Goal: Browse casually

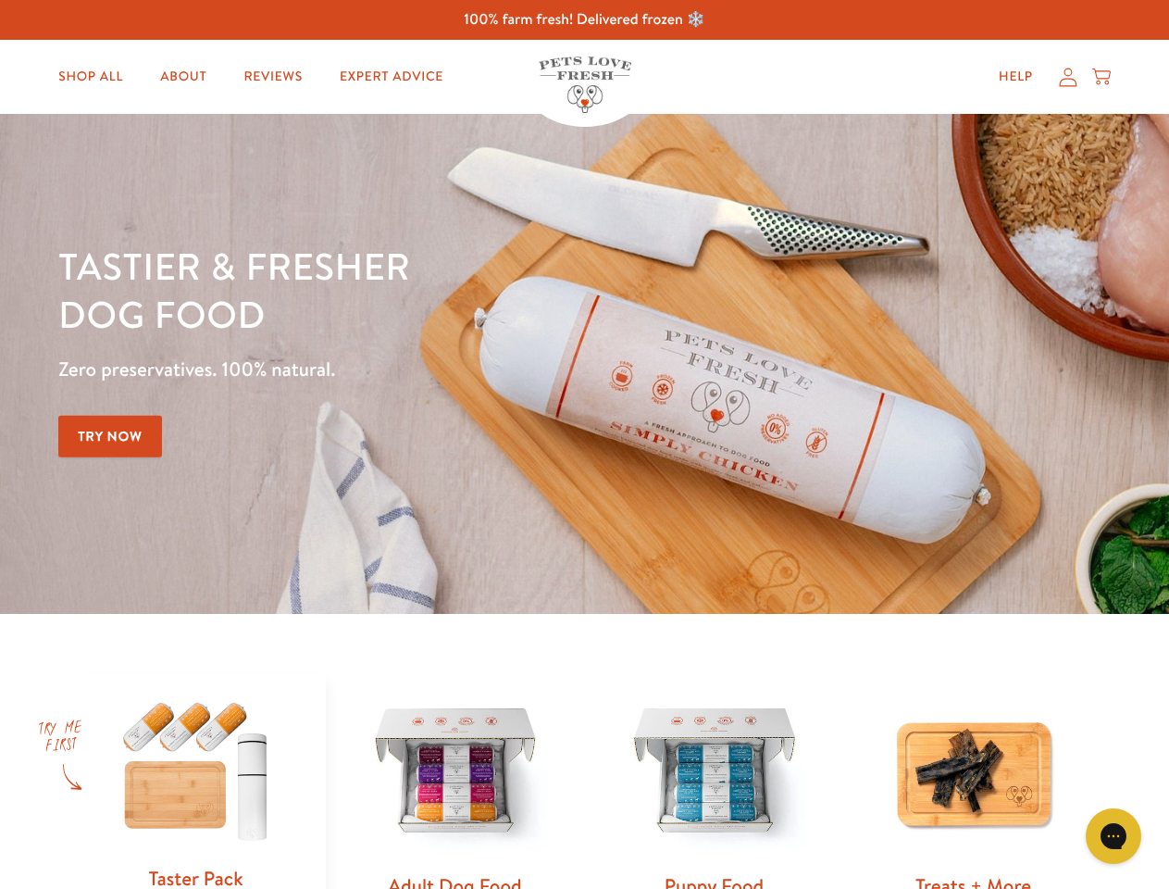
click at [584, 444] on div "Tastier & fresher dog food Zero preservatives. 100% natural. Try Now" at bounding box center [409, 364] width 702 height 244
click at [1114, 836] on icon "Gorgias live chat" at bounding box center [1113, 836] width 18 height 18
